Goal: Find contact information: Find contact information

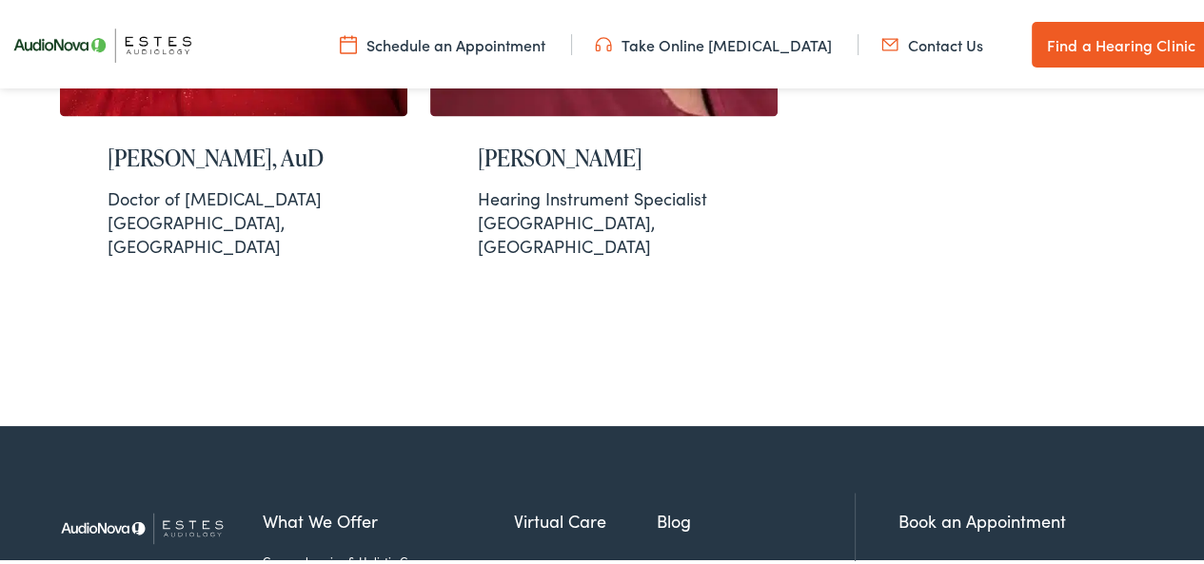
scroll to position [2661, 0]
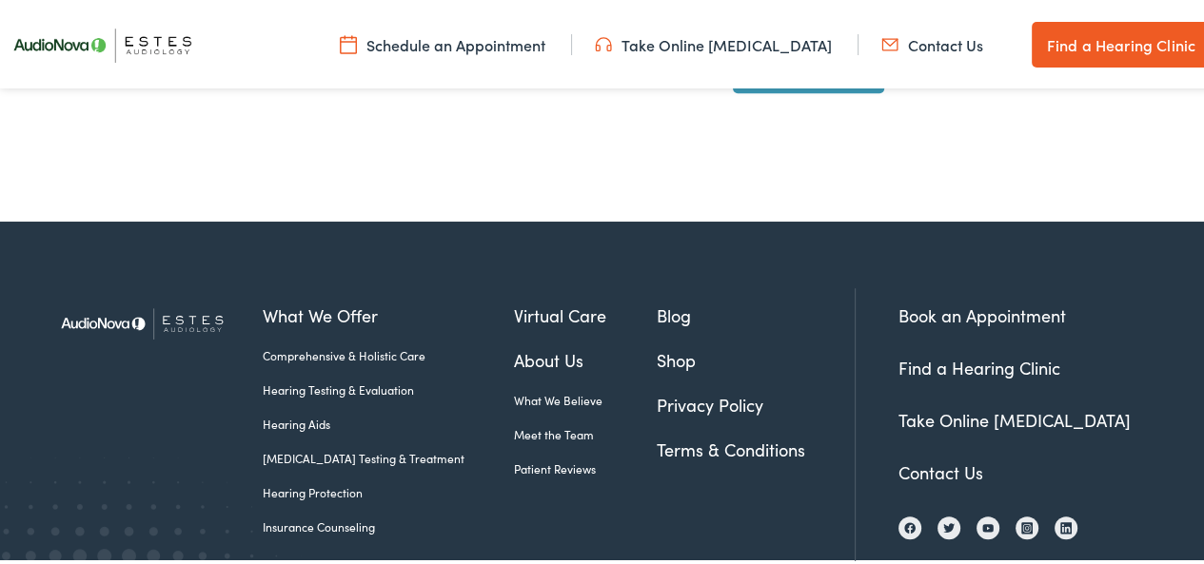
scroll to position [1058, 0]
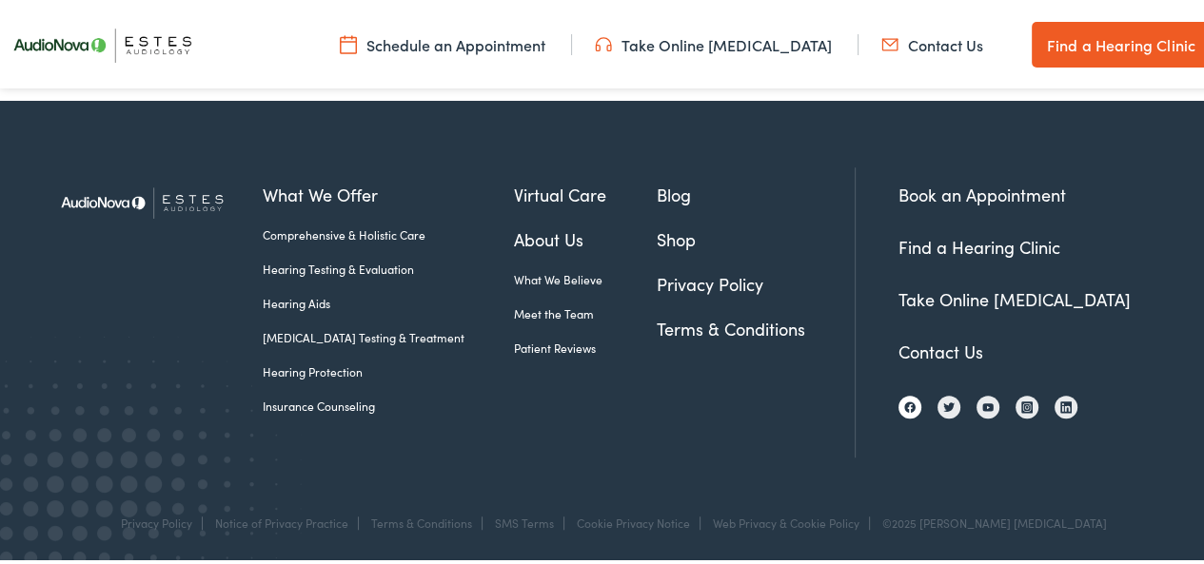
click at [904, 406] on img at bounding box center [909, 404] width 11 height 11
click at [904, 402] on img at bounding box center [909, 404] width 11 height 11
